Goal: Information Seeking & Learning: Learn about a topic

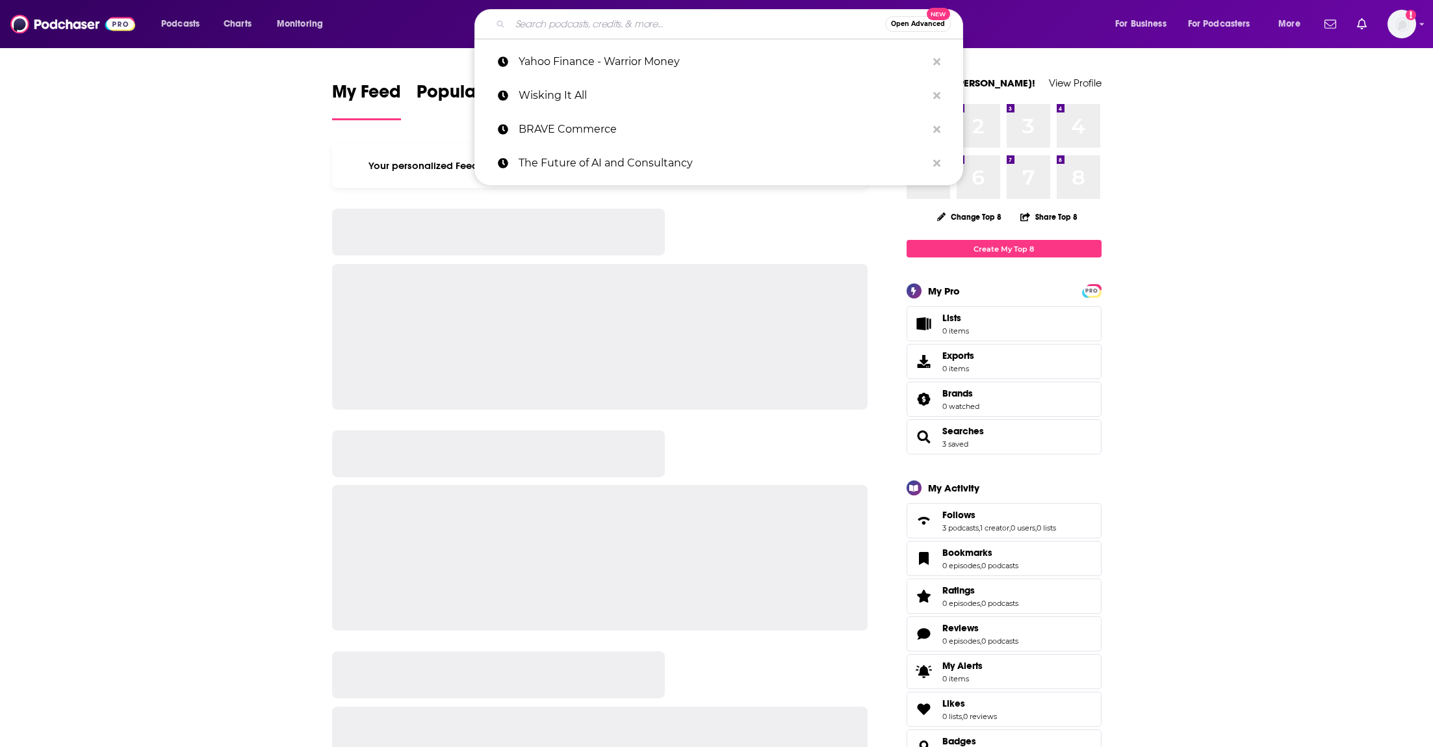
click at [612, 25] on input "Search podcasts, credits, & more..." at bounding box center [697, 24] width 375 height 21
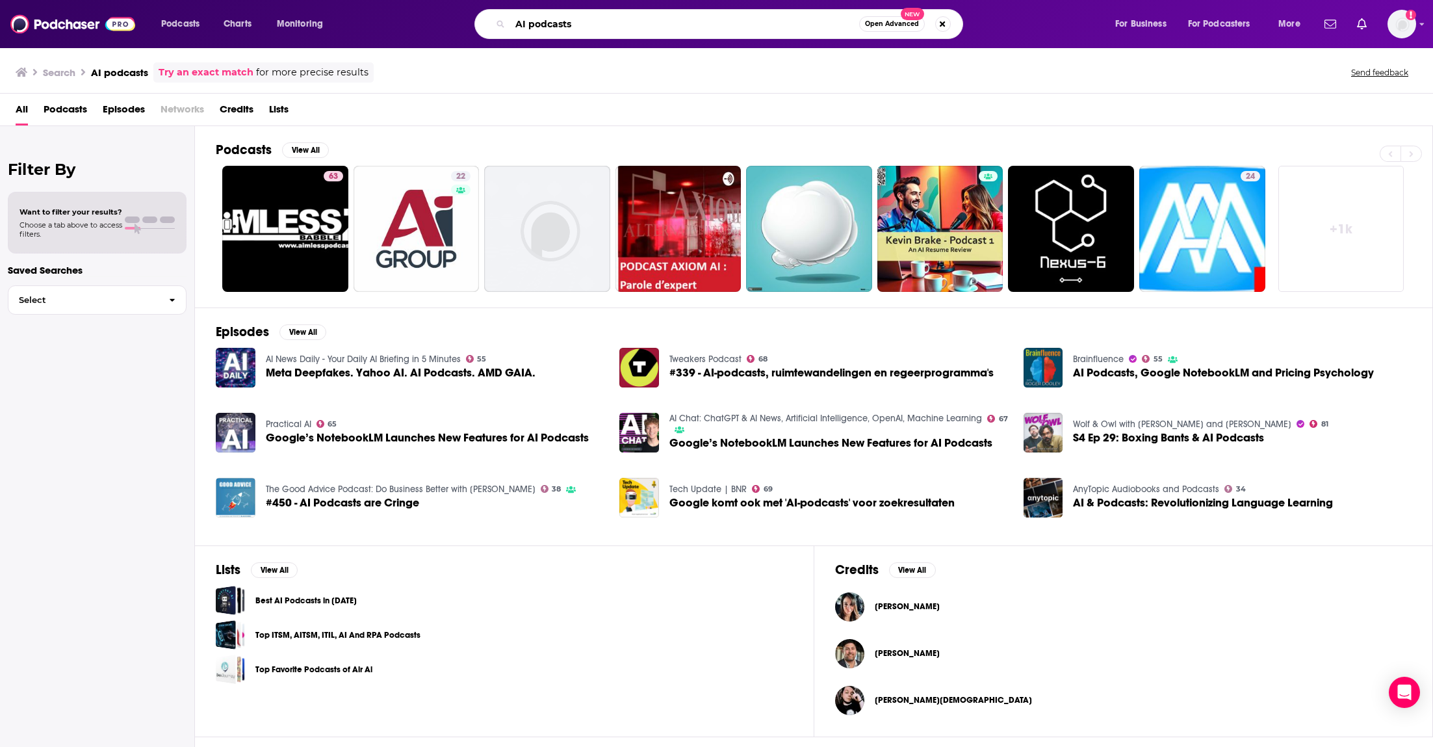
drag, startPoint x: 591, startPoint y: 27, endPoint x: 532, endPoint y: 27, distance: 59.1
click at [532, 27] on input "AI podcasts" at bounding box center [684, 24] width 349 height 21
type input "AI"
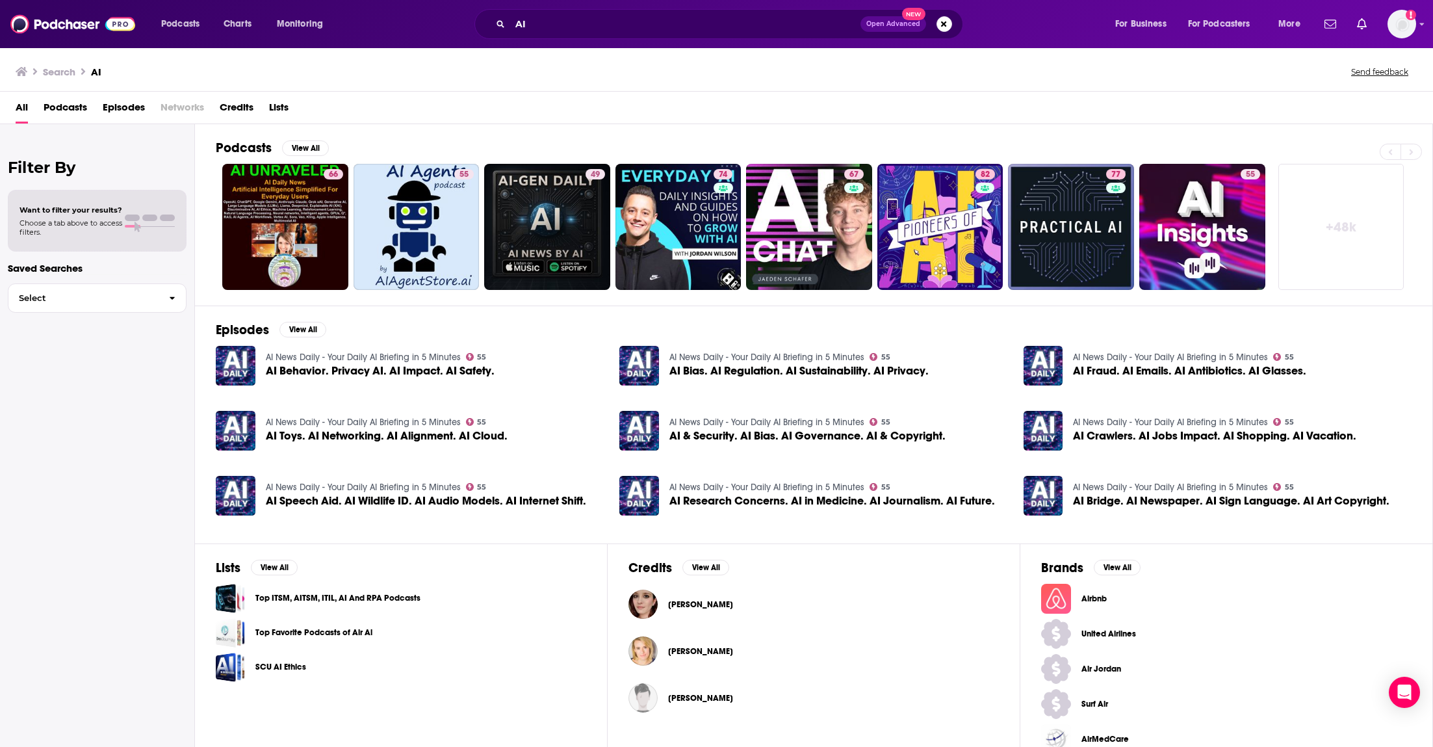
scroll to position [19, 0]
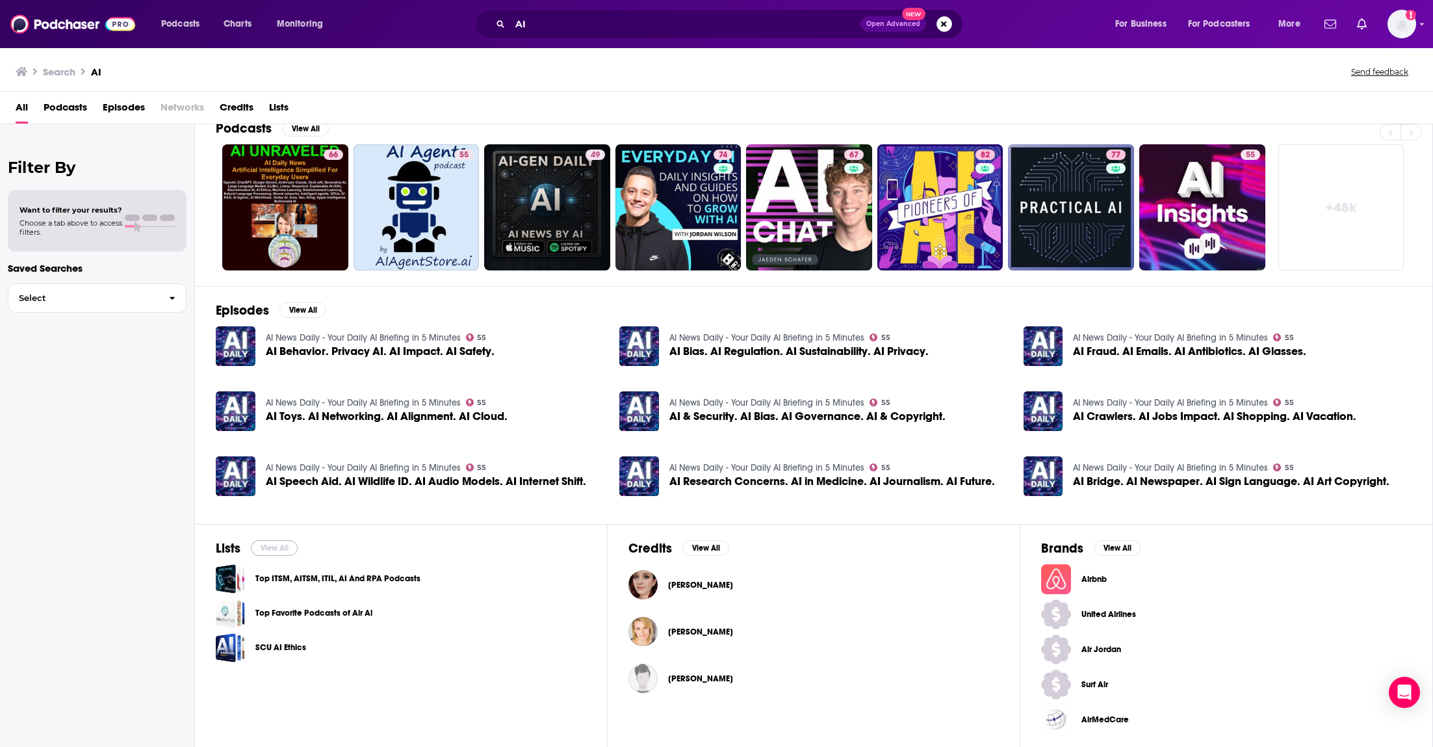
click at [274, 549] on button "View All" at bounding box center [274, 548] width 47 height 16
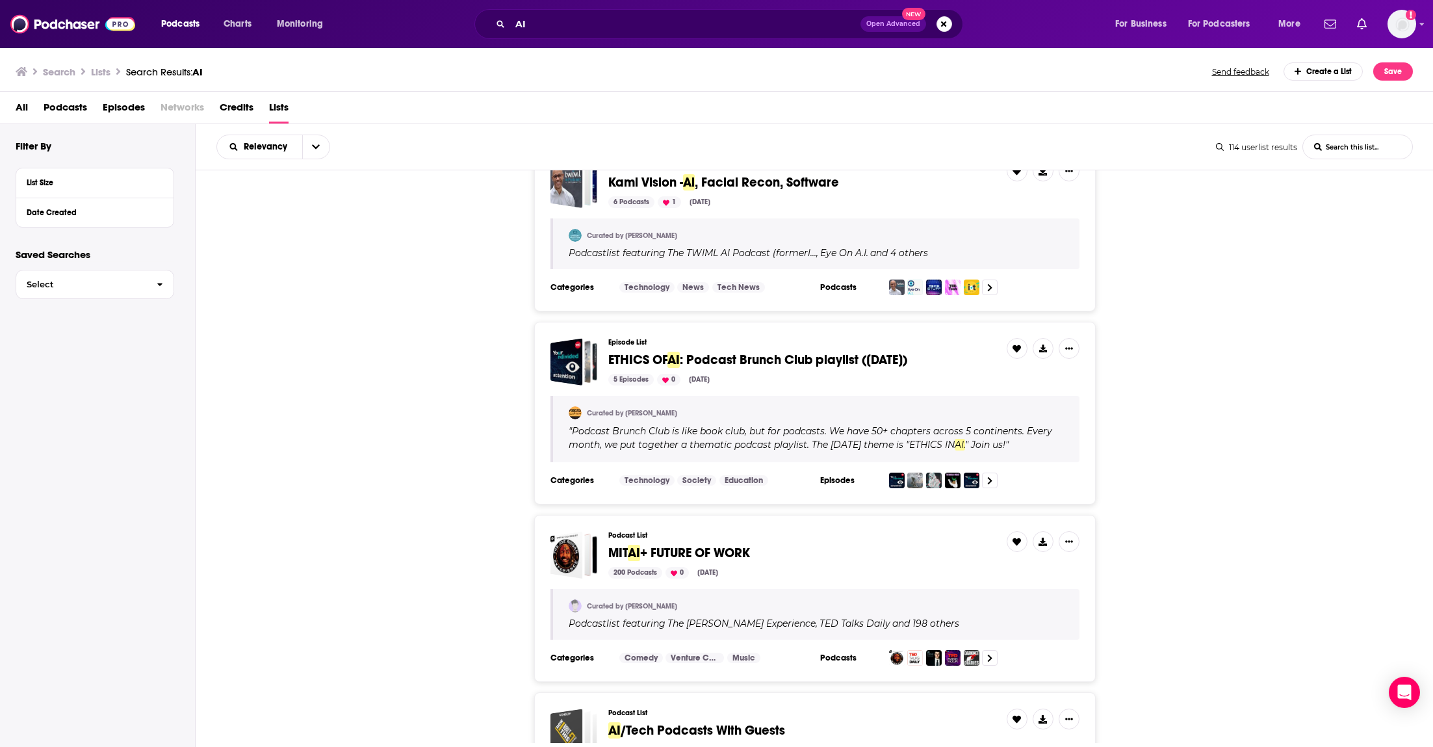
scroll to position [3127, 0]
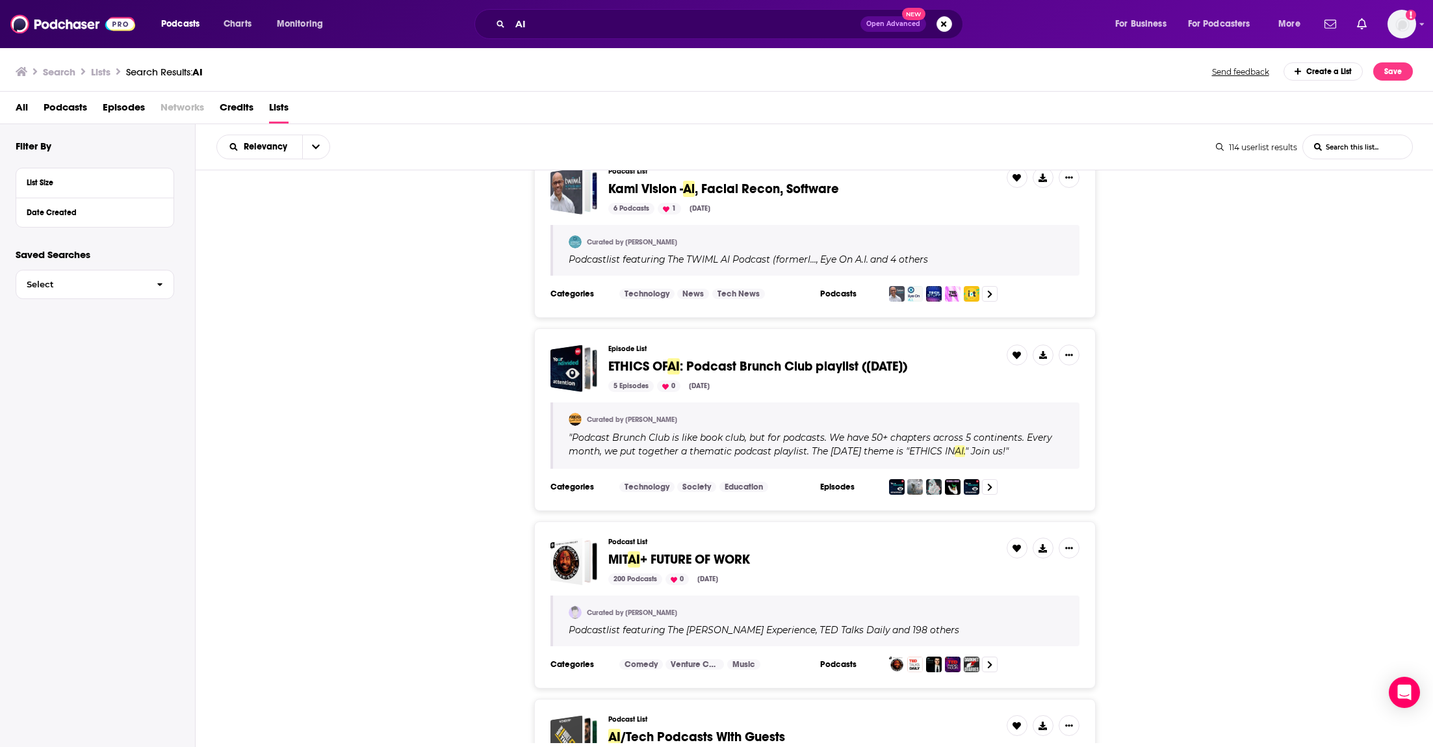
click at [634, 551] on span "AI" at bounding box center [634, 559] width 12 height 16
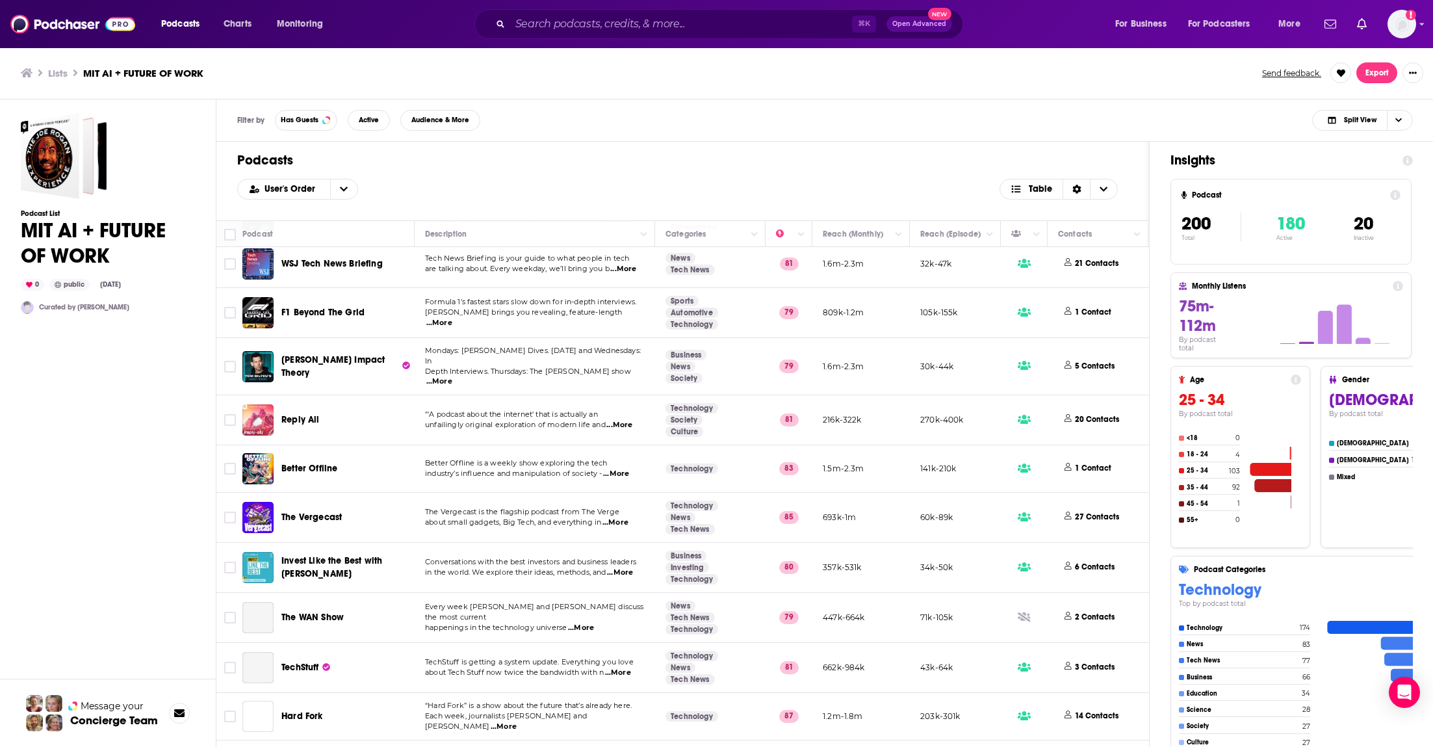
scroll to position [568, 0]
click at [622, 569] on span "...More" at bounding box center [620, 574] width 26 height 10
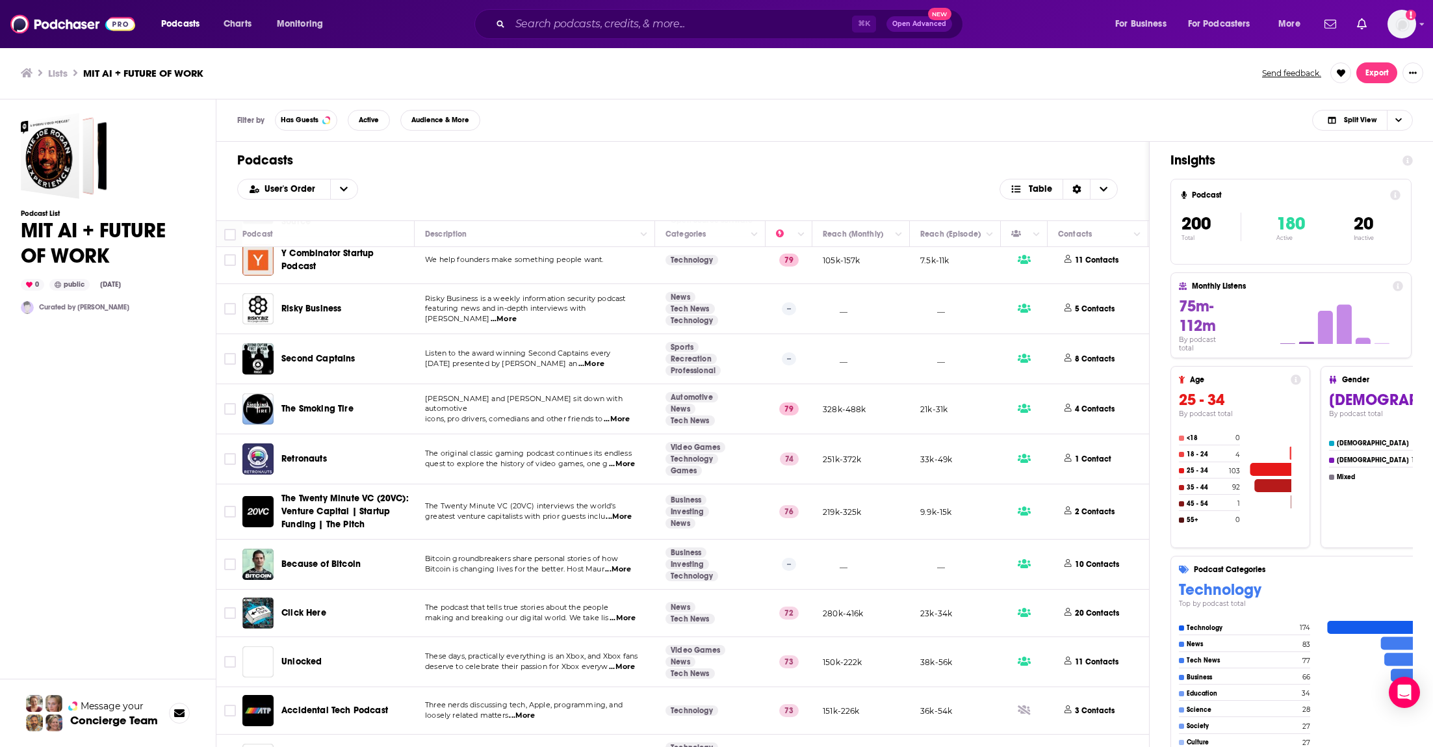
scroll to position [2092, 0]
click at [621, 566] on span "...More" at bounding box center [618, 571] width 26 height 10
click at [471, 566] on span "Bitcoin is changing lives for the better. Host Maur" at bounding box center [514, 570] width 179 height 9
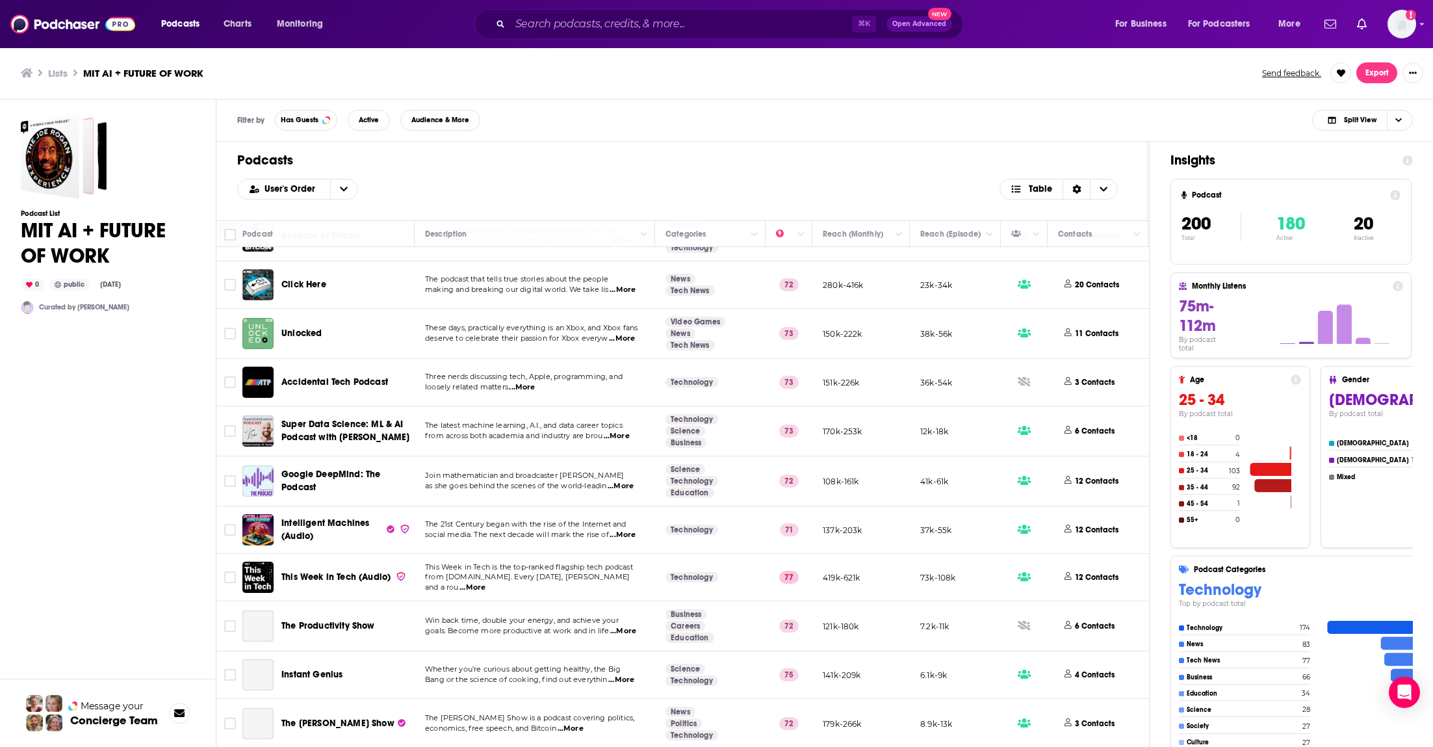
scroll to position [2420, 0]
click at [486, 584] on span "...More" at bounding box center [473, 589] width 26 height 10
click at [549, 653] on td "Whether you’re curious about getting healthy, the Big Bang or the science of co…" at bounding box center [535, 676] width 240 height 47
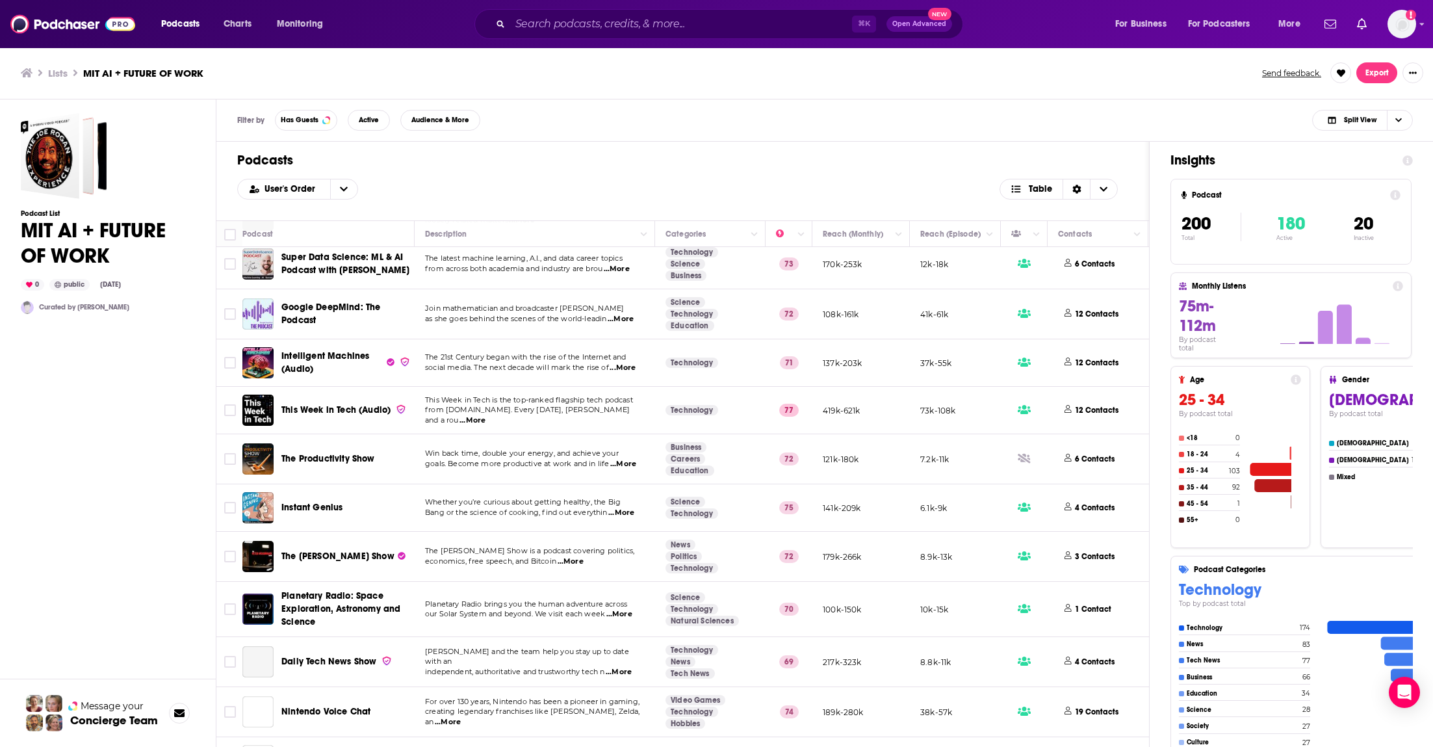
scroll to position [2588, 0]
click at [626, 668] on span "...More" at bounding box center [619, 673] width 26 height 10
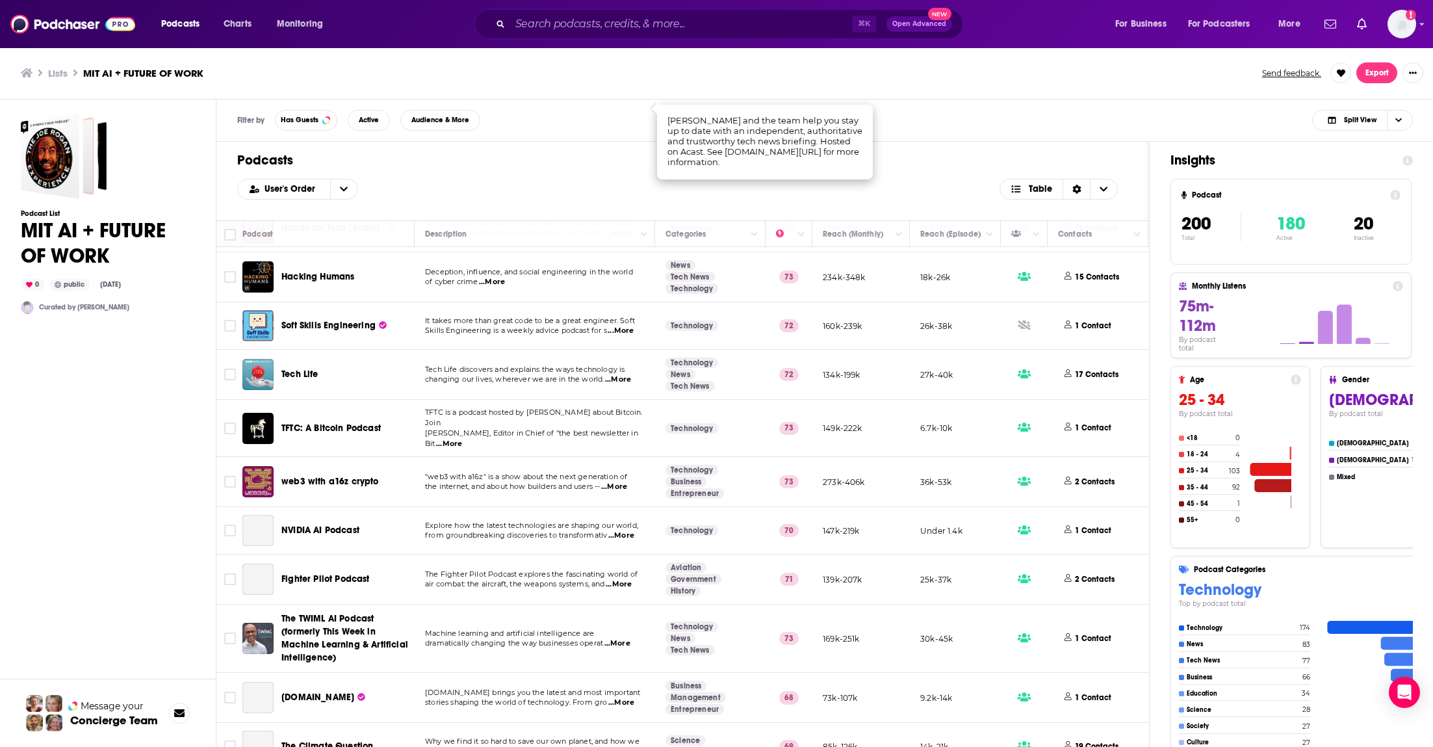
scroll to position [3120, 0]
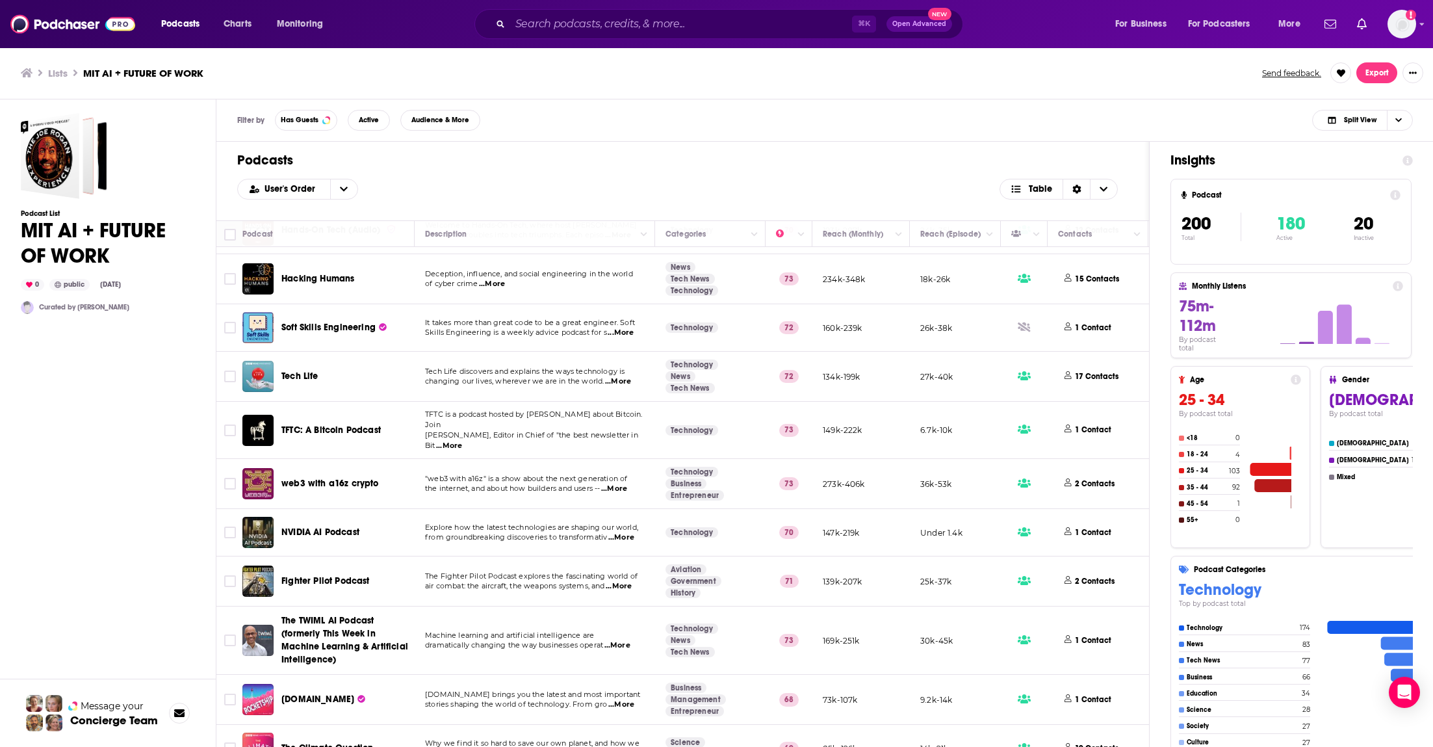
click at [618, 640] on span "...More" at bounding box center [617, 645] width 26 height 10
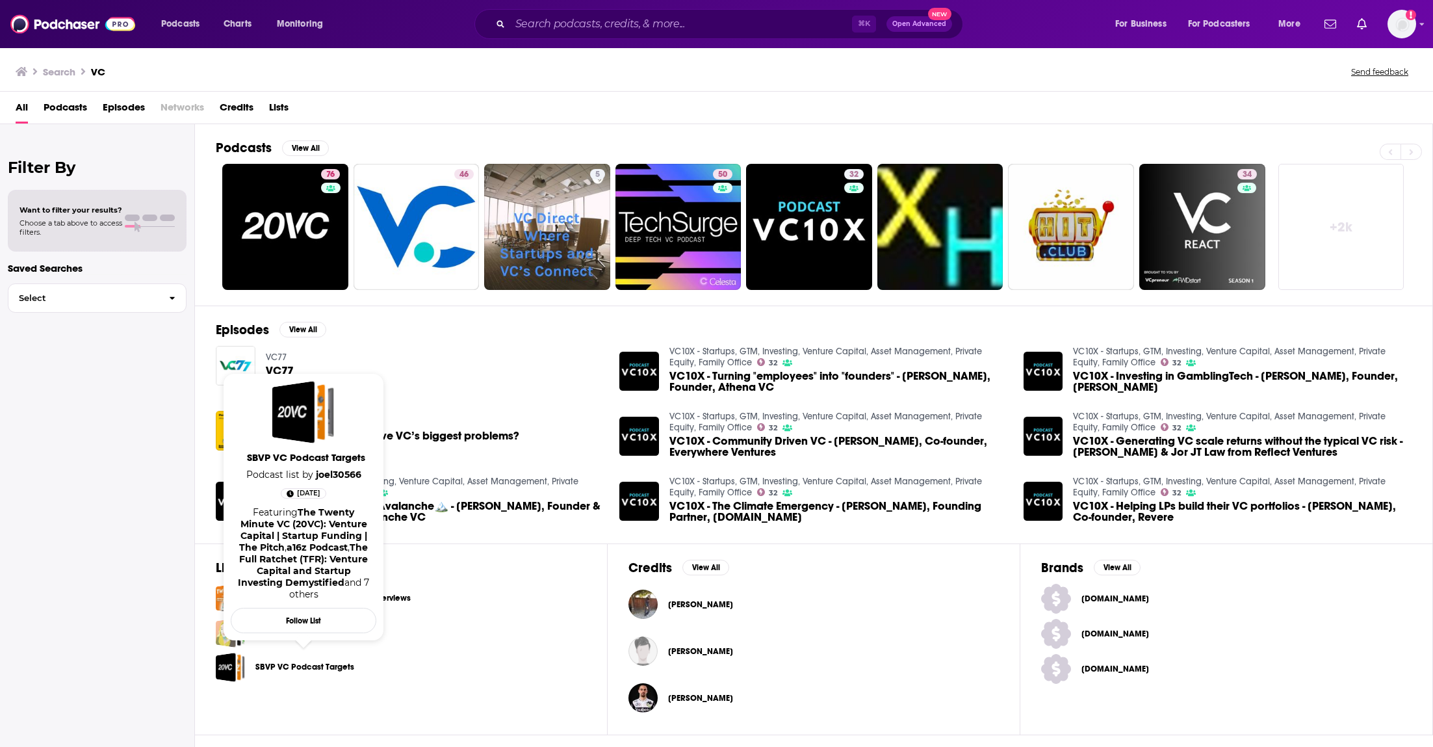
click at [300, 666] on link "SBVP VC Podcast Targets" at bounding box center [304, 667] width 99 height 14
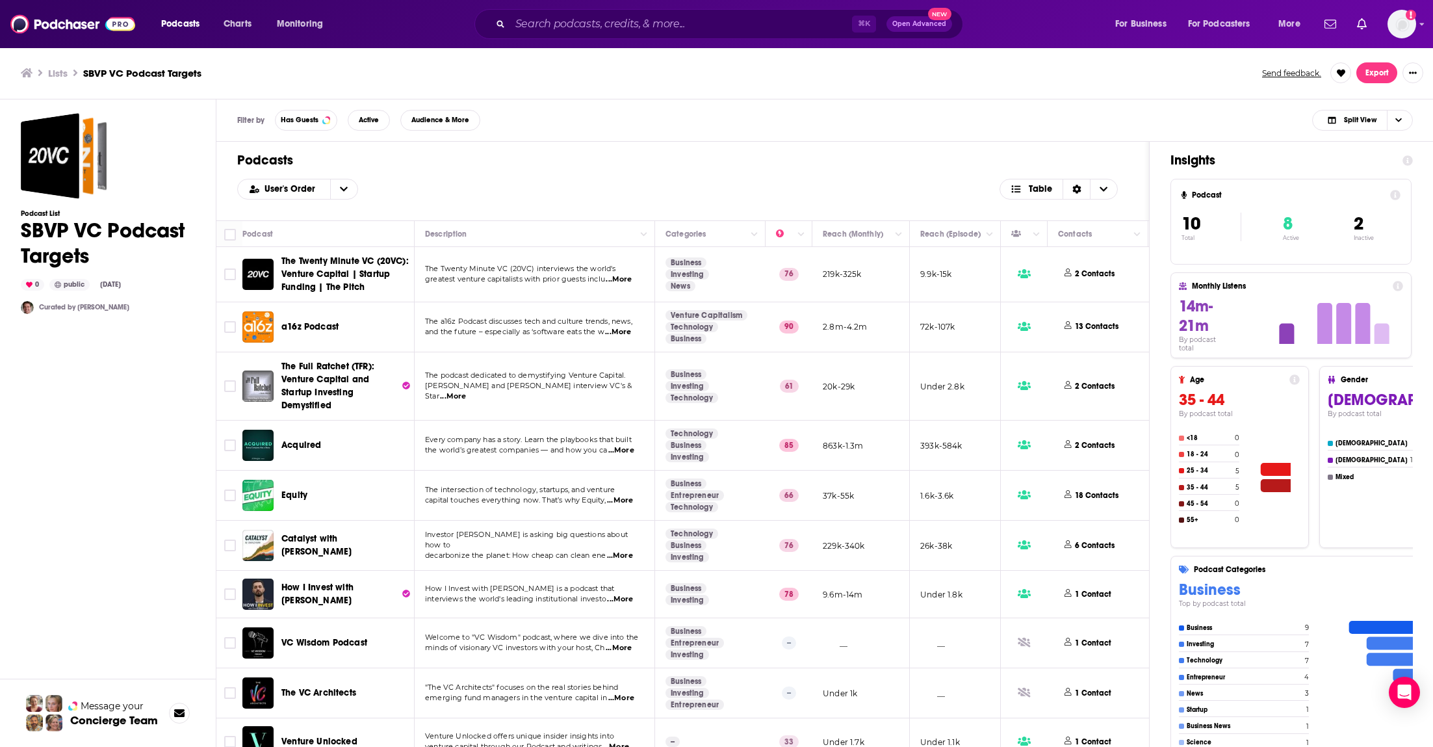
click at [626, 599] on span "...More" at bounding box center [620, 599] width 26 height 10
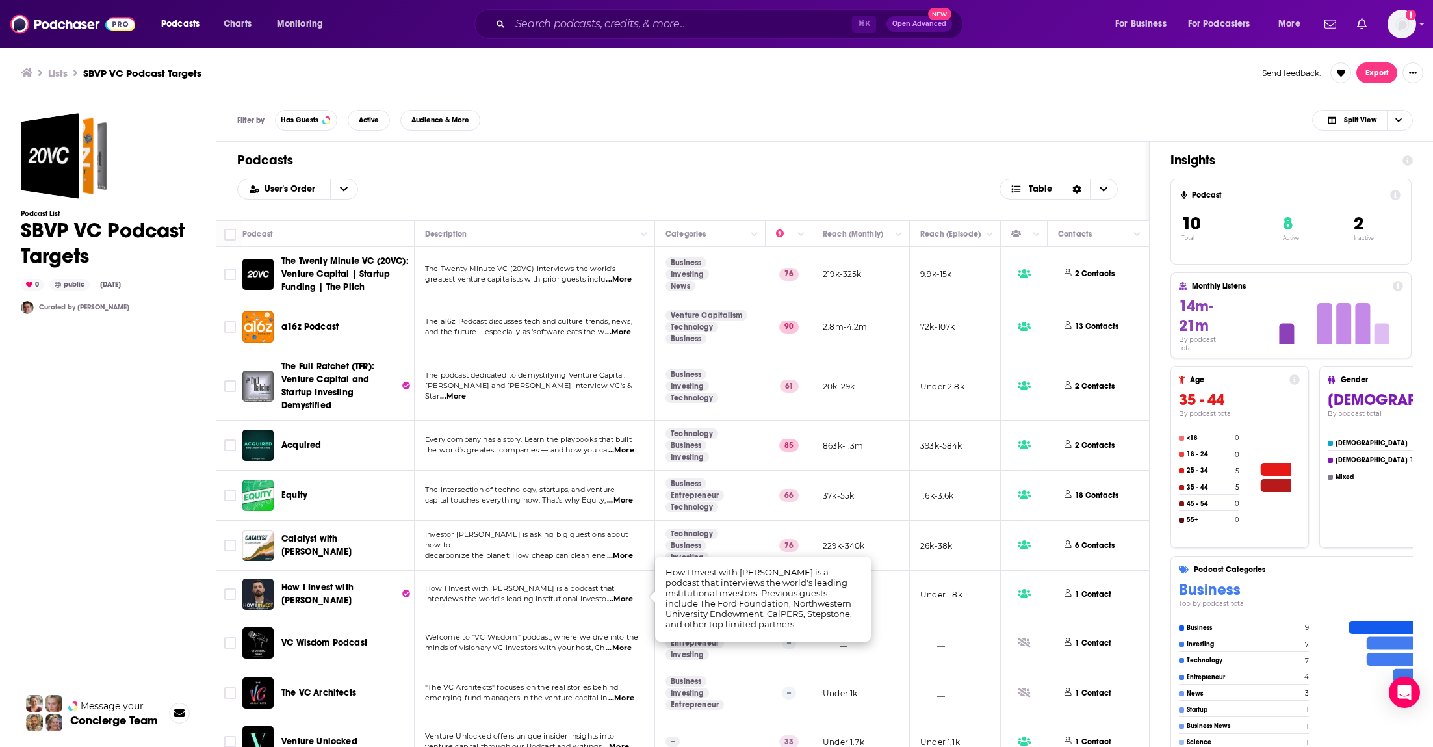
click at [626, 599] on span "...More" at bounding box center [620, 599] width 26 height 10
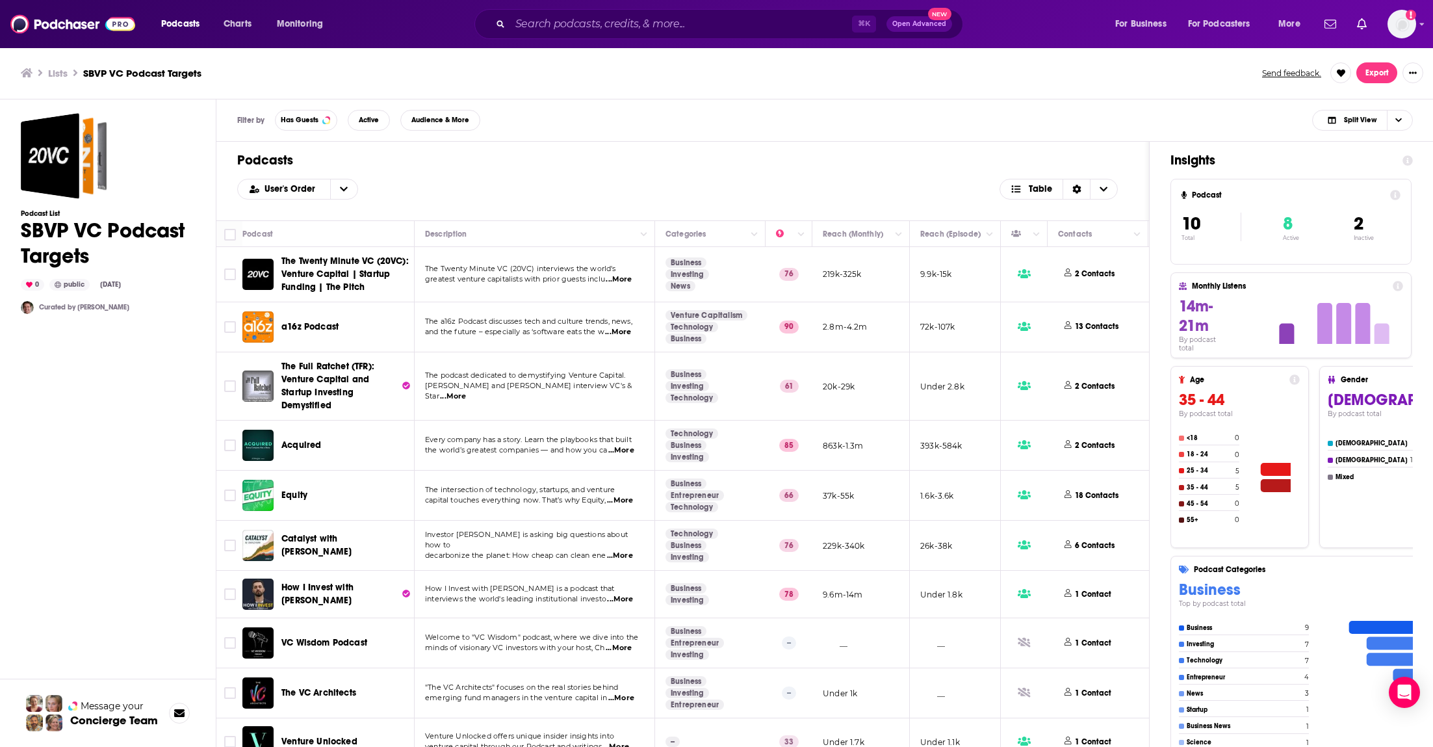
scroll to position [14, 0]
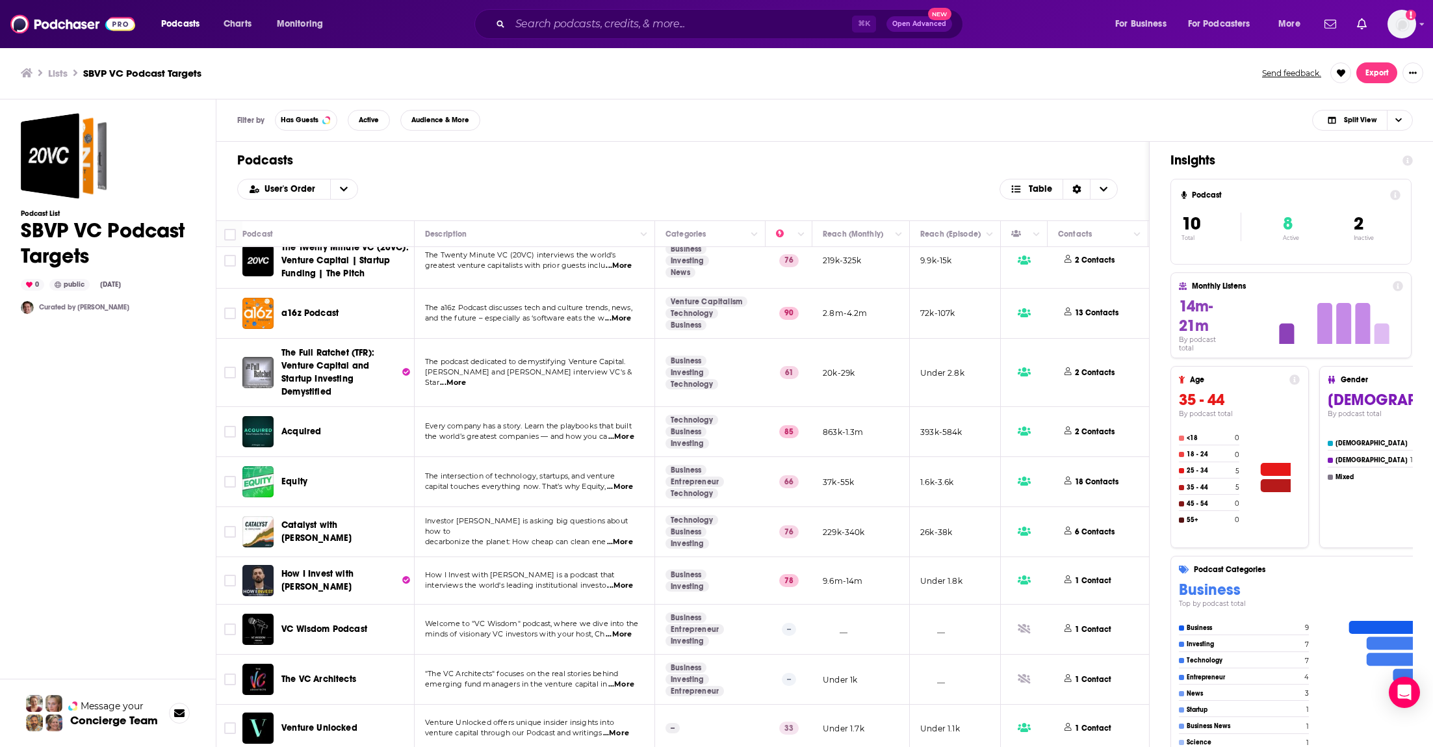
click at [624, 684] on span "...More" at bounding box center [621, 684] width 26 height 10
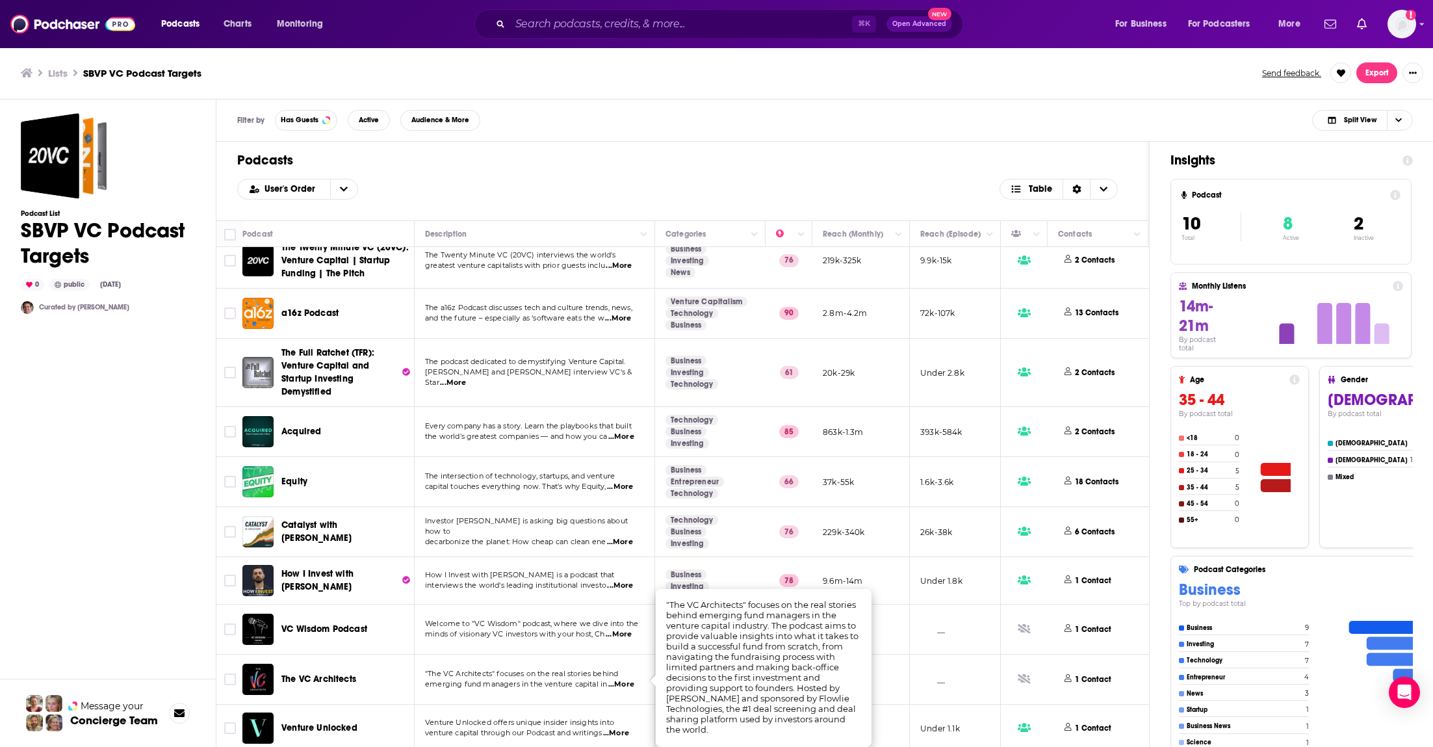
click at [623, 729] on span "...More" at bounding box center [616, 733] width 26 height 10
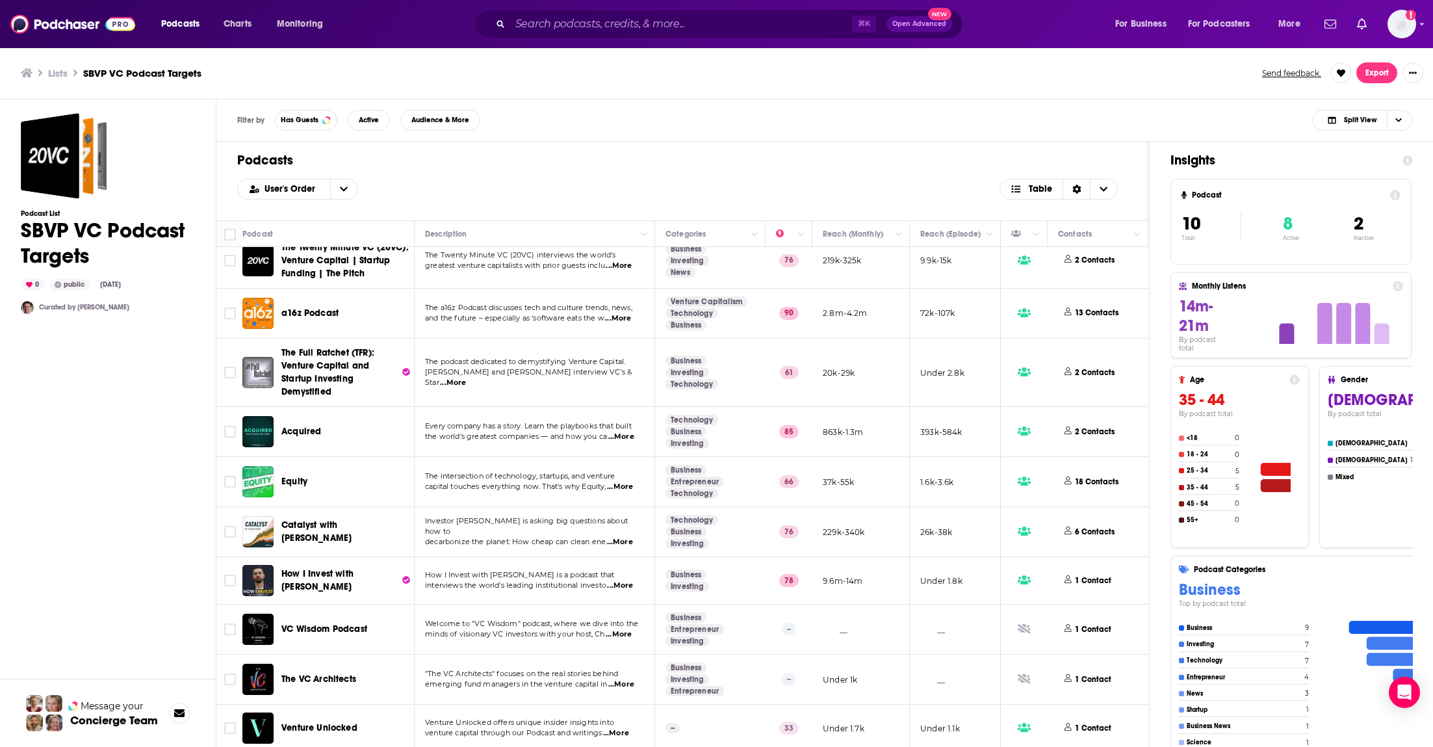
click at [613, 537] on span "...More" at bounding box center [620, 542] width 26 height 10
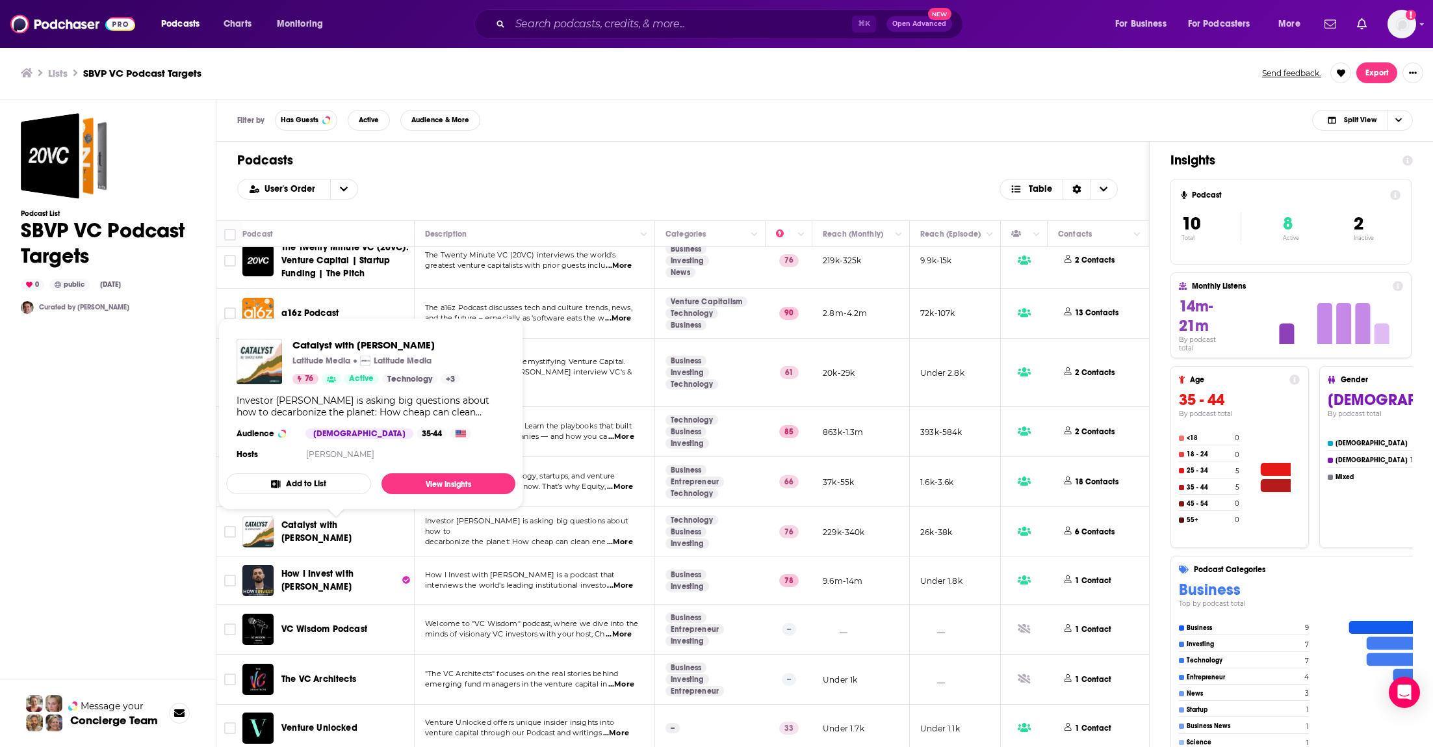
click at [311, 525] on span "Catalyst with Shayle Kann" at bounding box center [316, 531] width 70 height 24
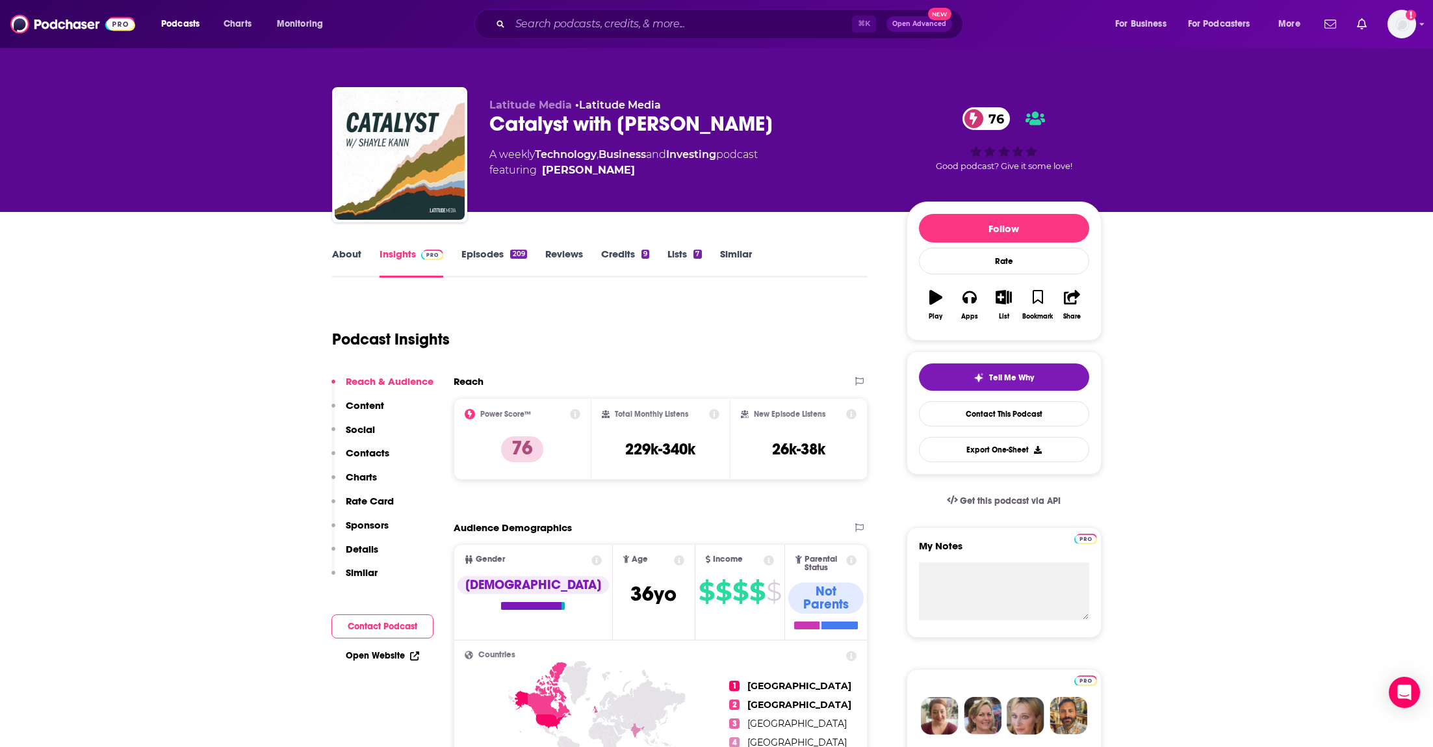
click at [491, 255] on link "Episodes 209" at bounding box center [493, 263] width 65 height 30
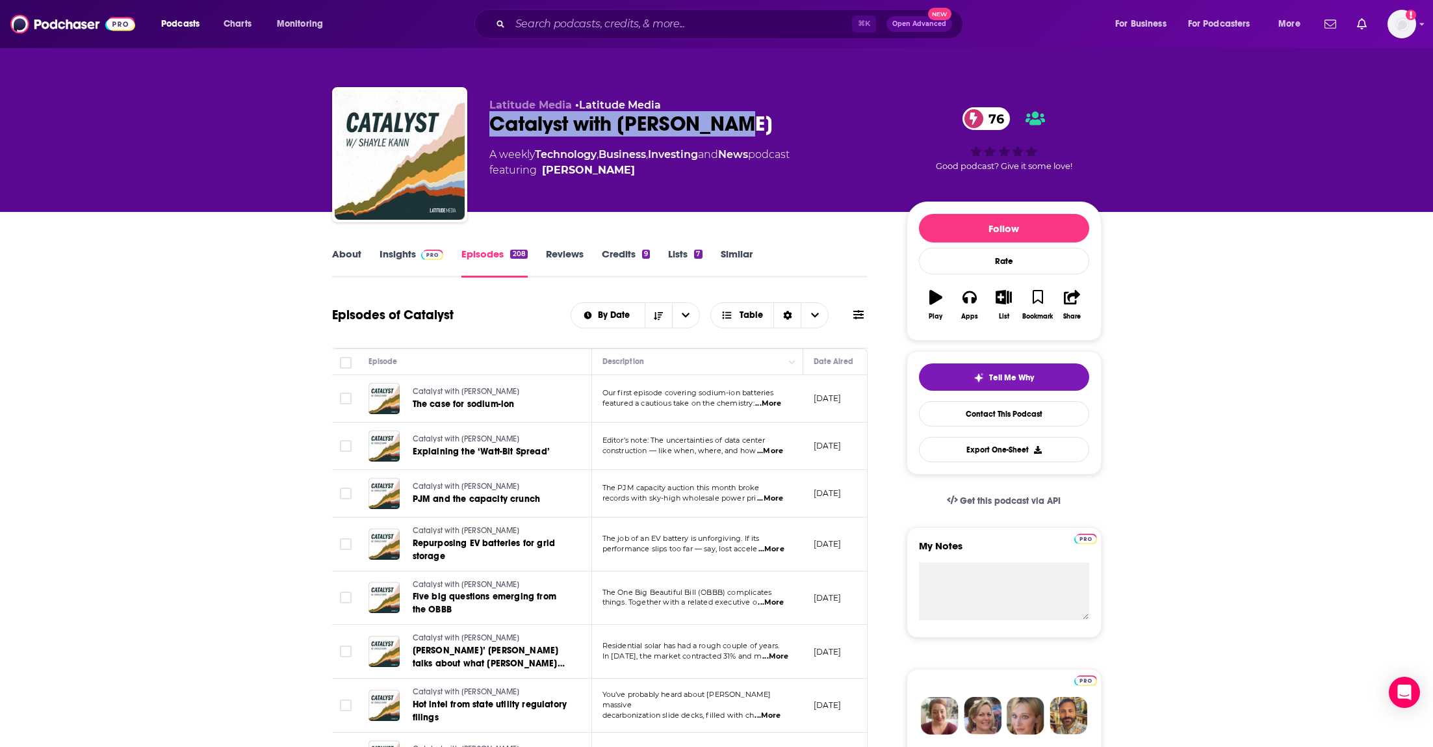
drag, startPoint x: 479, startPoint y: 127, endPoint x: 788, endPoint y: 114, distance: 309.6
click at [788, 114] on div "Latitude Media • Latitude Media Catalyst with Shayle Kann 76 A weekly Technolog…" at bounding box center [717, 157] width 770 height 140
copy h2 "Catalyst with Shayle Kann"
